Goal: Check status

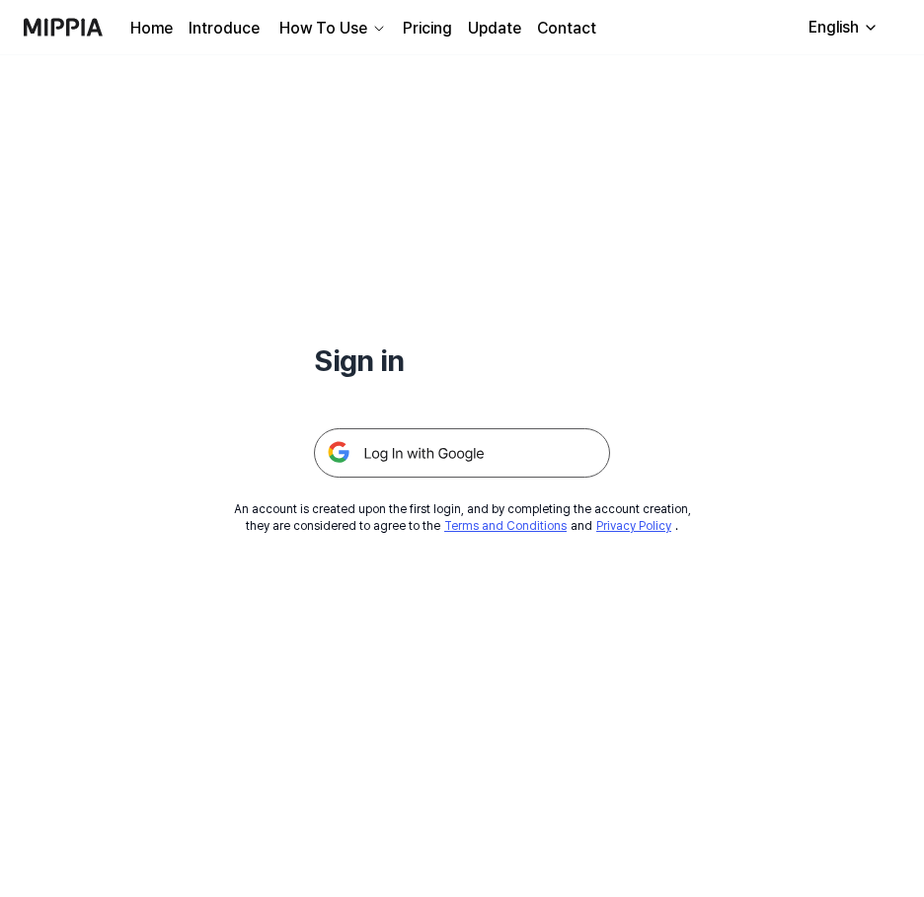
click at [464, 446] on img at bounding box center [462, 452] width 296 height 49
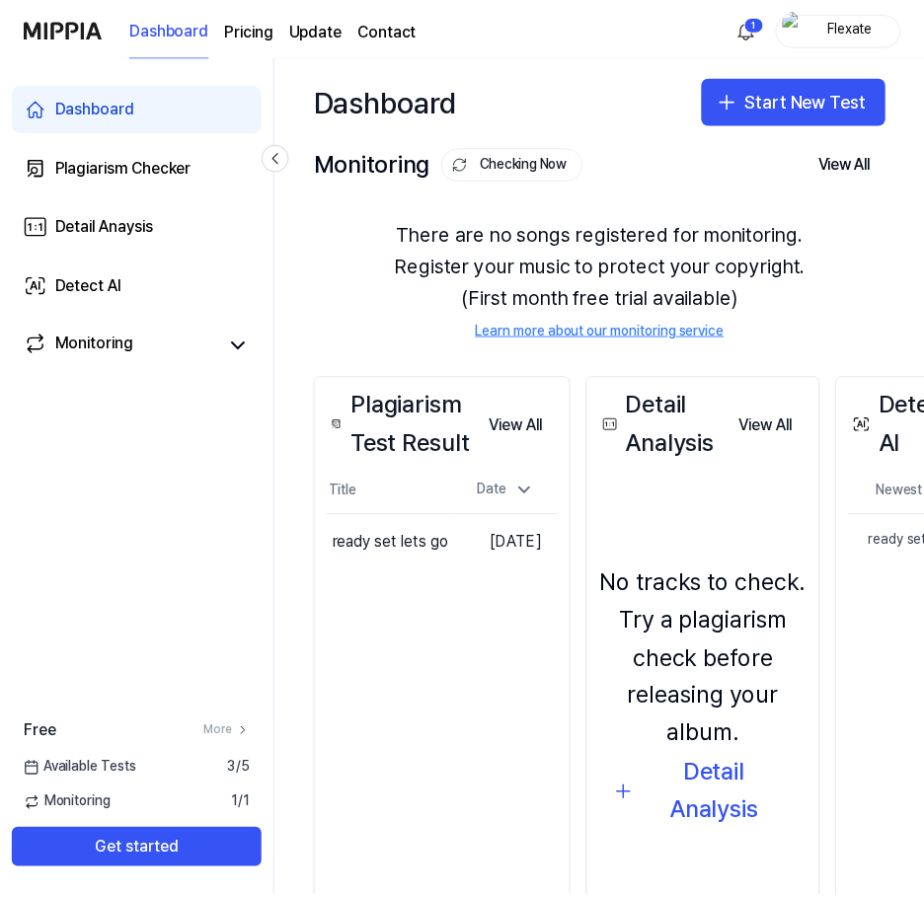
scroll to position [90, 0]
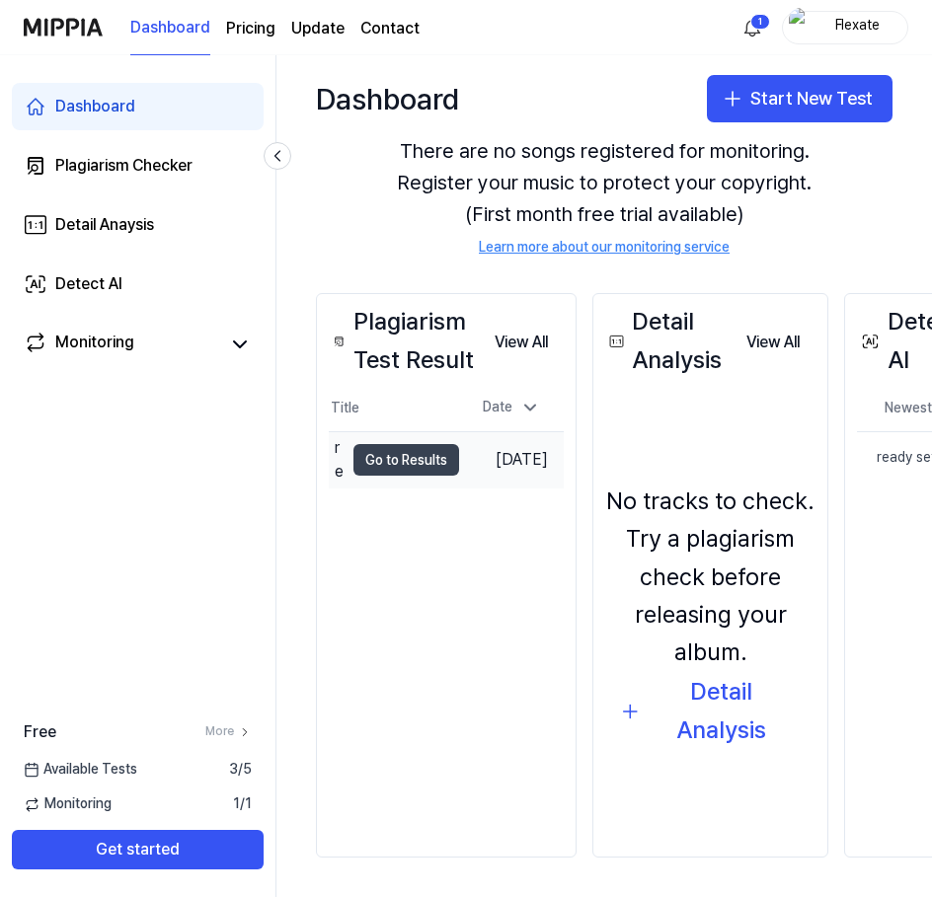
click at [415, 458] on button "Go to Results" at bounding box center [406, 460] width 106 height 32
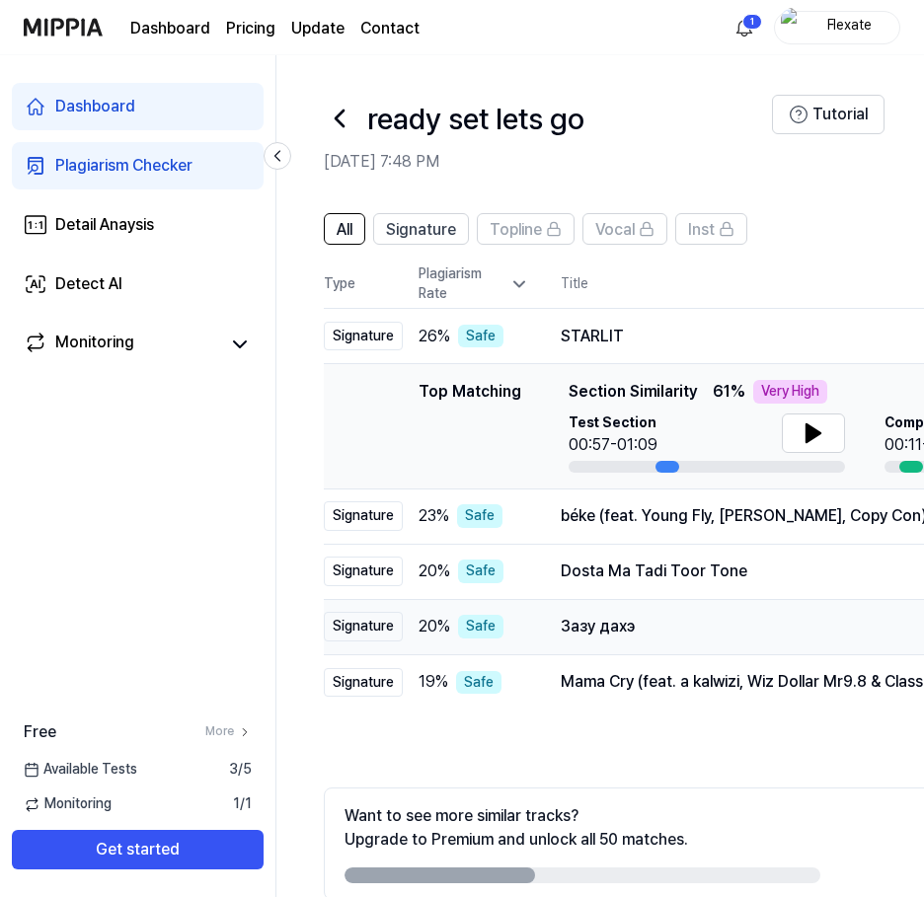
scroll to position [98, 0]
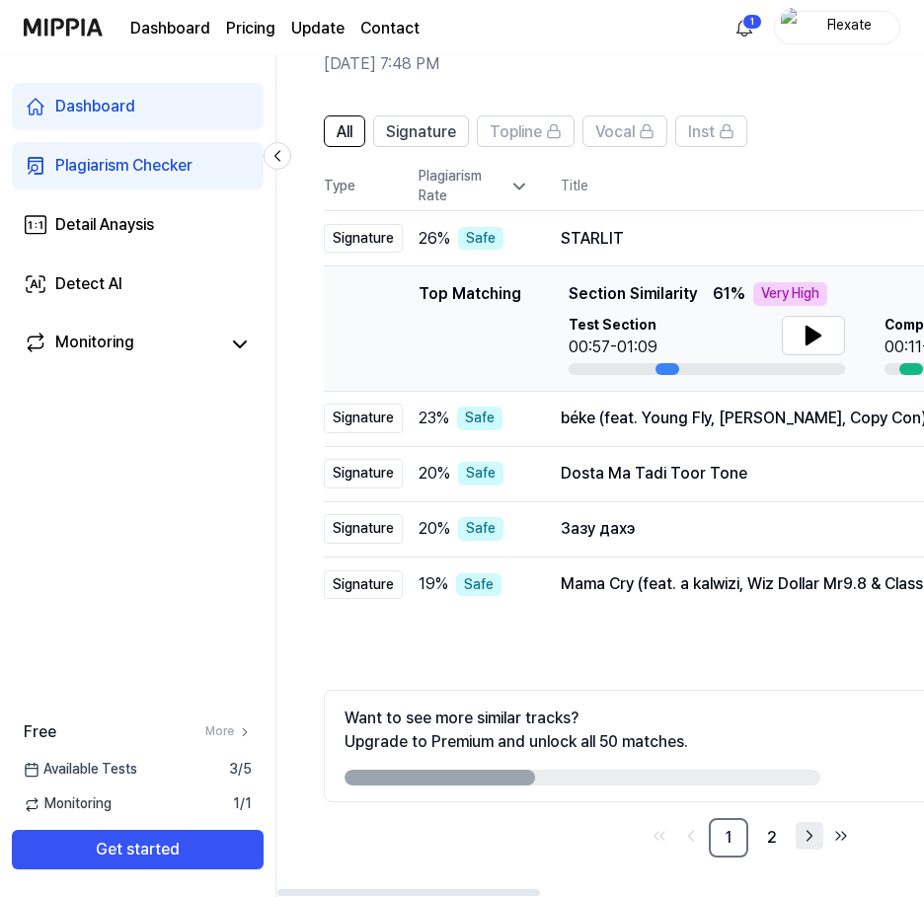
click at [809, 838] on icon "Go to next page" at bounding box center [809, 836] width 5 height 10
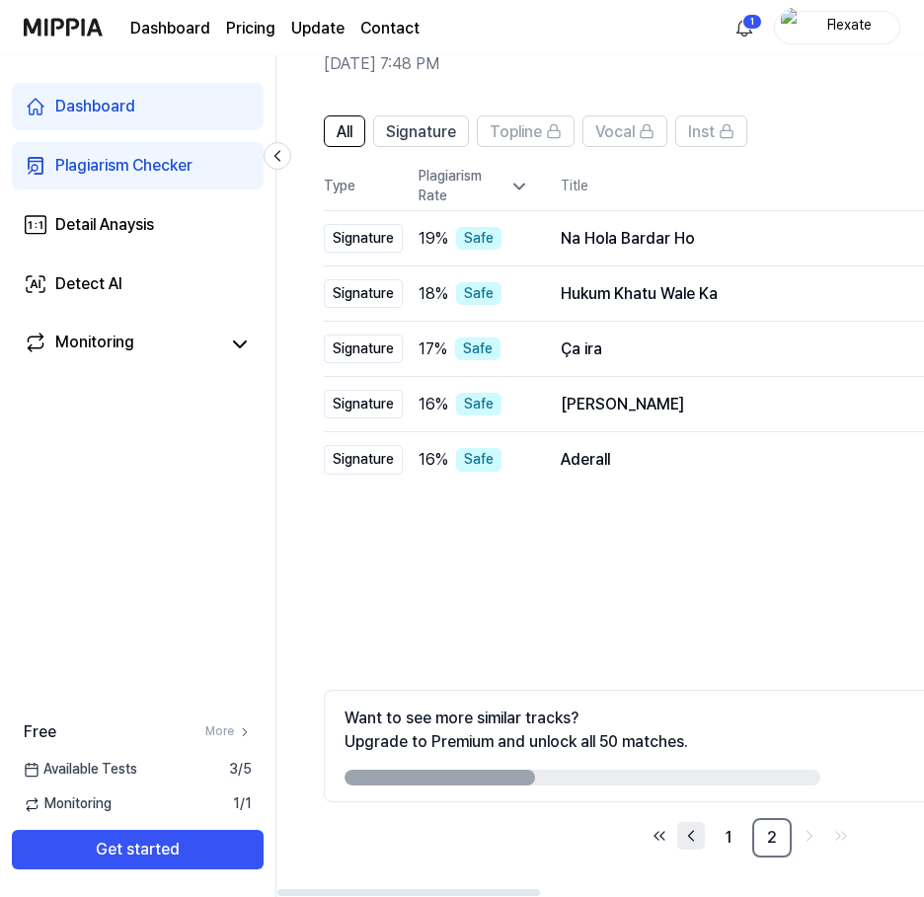
click at [687, 833] on icon "Go to previous page" at bounding box center [691, 836] width 20 height 24
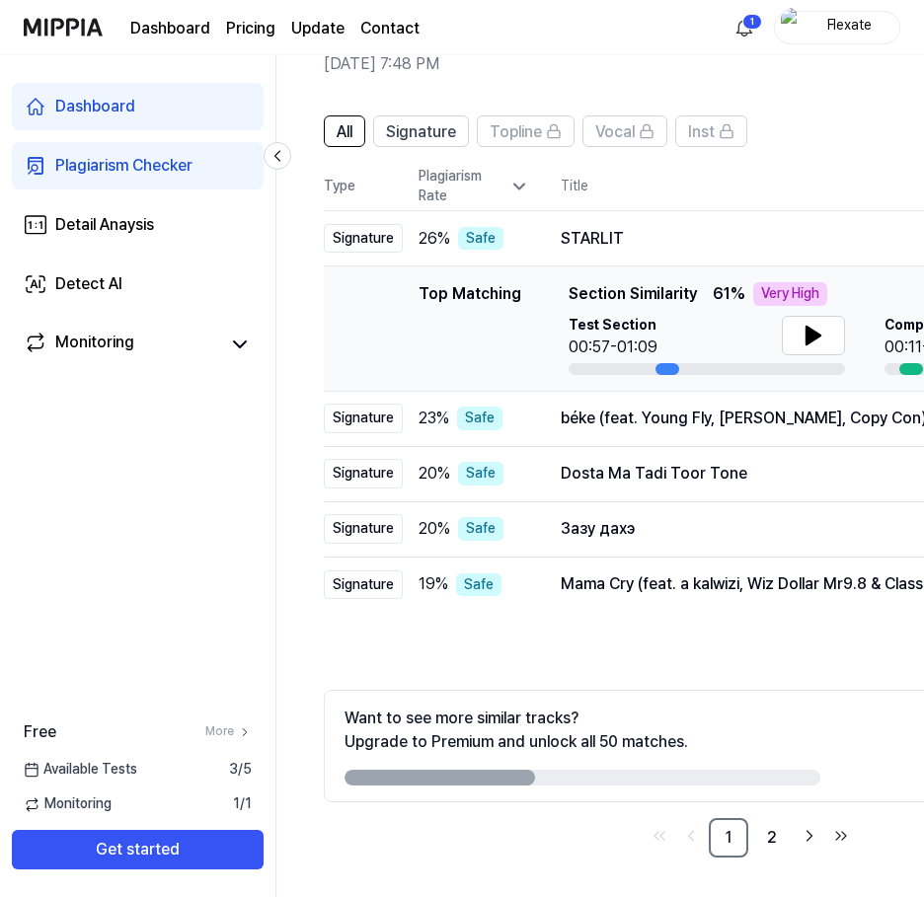
drag, startPoint x: 143, startPoint y: 500, endPoint x: 160, endPoint y: 491, distance: 19.5
click at [144, 499] on div "Dashboard Plagiarism Checker Detail Anaysis Detect AI Monitoring Free More Avai…" at bounding box center [138, 476] width 276 height 842
